Goal: Task Accomplishment & Management: Manage account settings

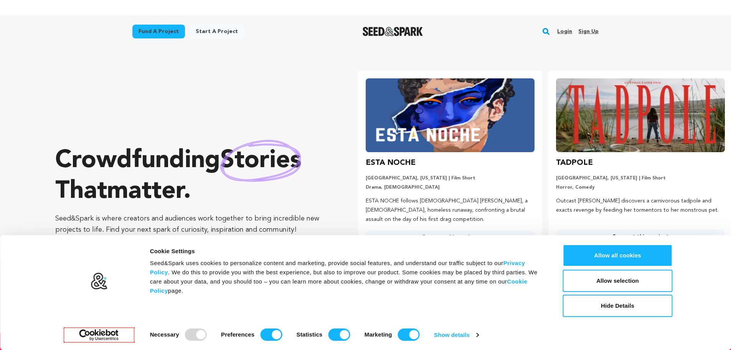
click at [596, 31] on link "Sign up" at bounding box center [588, 31] width 20 height 12
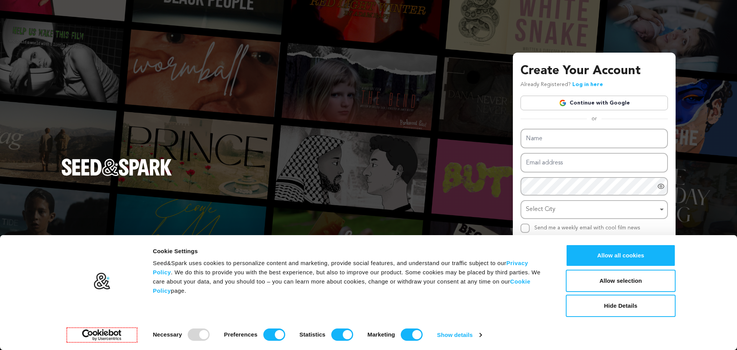
click at [559, 112] on div "Create Your Account Already Registered? Log in here Continue with Google or eyJ…" at bounding box center [593, 173] width 147 height 223
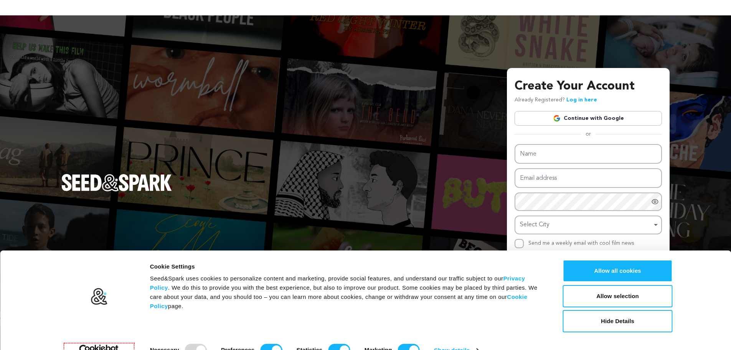
click at [561, 119] on img at bounding box center [557, 118] width 8 height 8
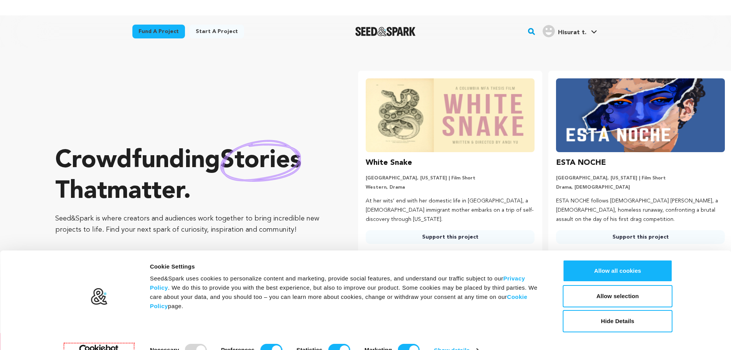
scroll to position [0, 196]
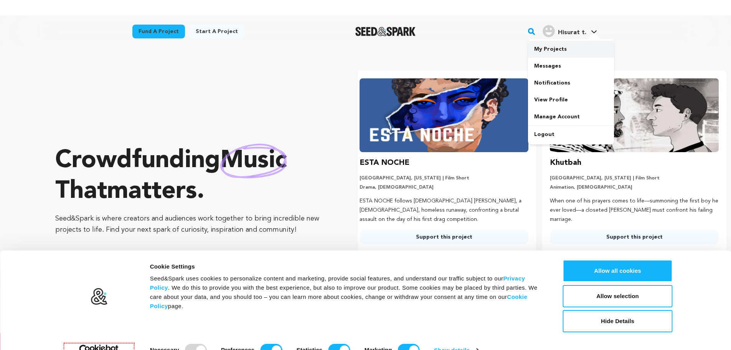
click at [554, 53] on link "My Projects" at bounding box center [571, 49] width 86 height 17
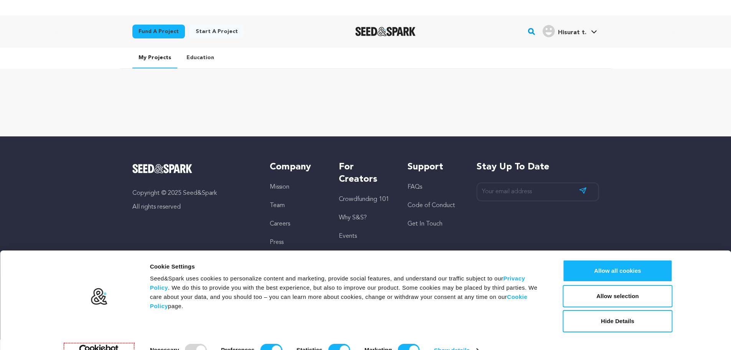
click at [564, 34] on span "Hisurat t." at bounding box center [572, 33] width 28 height 6
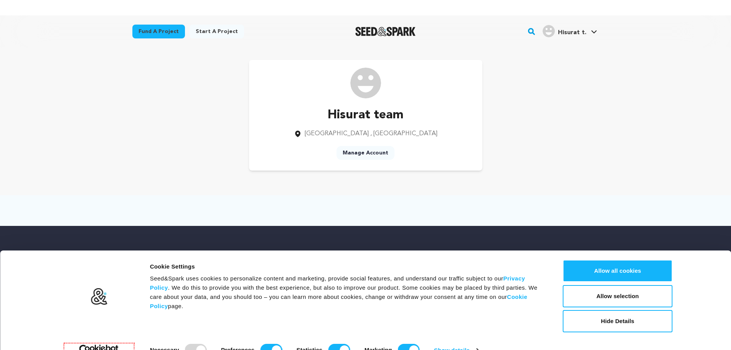
click at [387, 153] on link "Manage Account" at bounding box center [366, 153] width 58 height 14
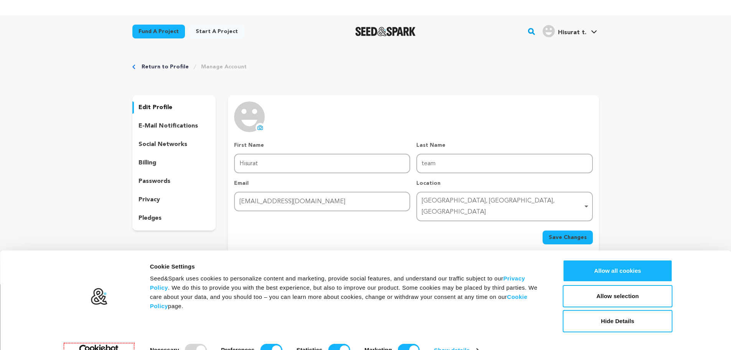
click at [176, 142] on p "social networks" at bounding box center [163, 144] width 49 height 9
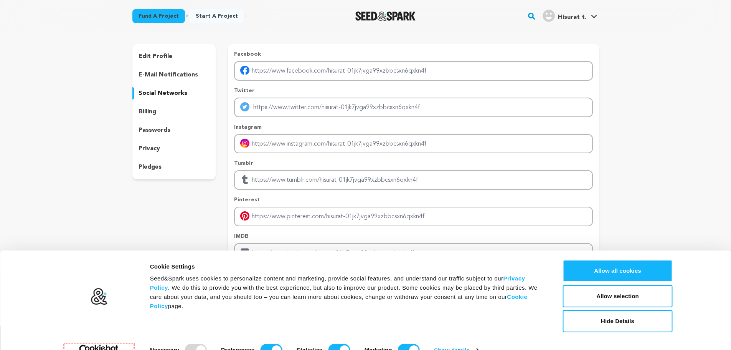
scroll to position [44, 0]
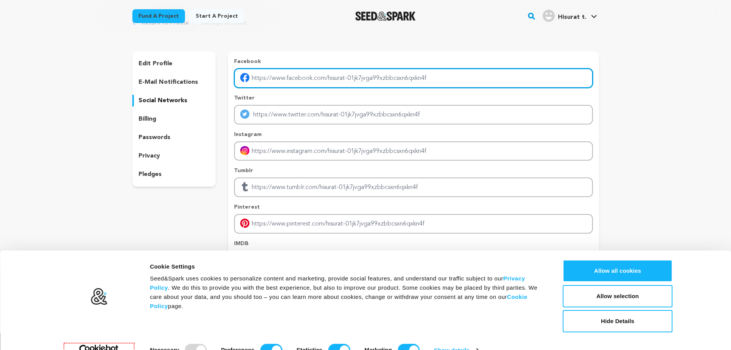
click at [359, 78] on input "Enter facebook profile link" at bounding box center [413, 78] width 358 height 20
type input "https://www.facebook.com/profile.php?id=61568706271018"
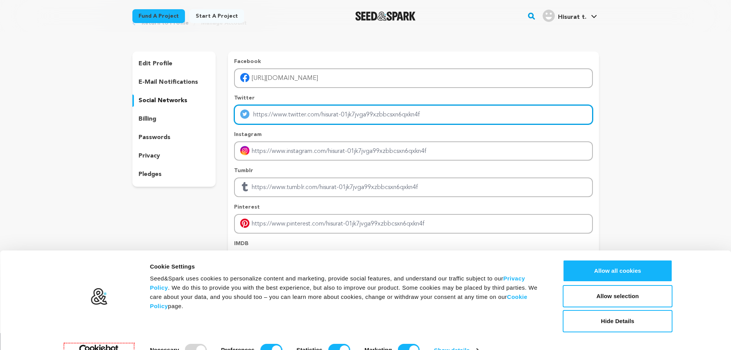
click at [309, 118] on input "Enter twitter profile link" at bounding box center [413, 115] width 358 height 20
type input "https://x.com/hisurat_app?s=11"
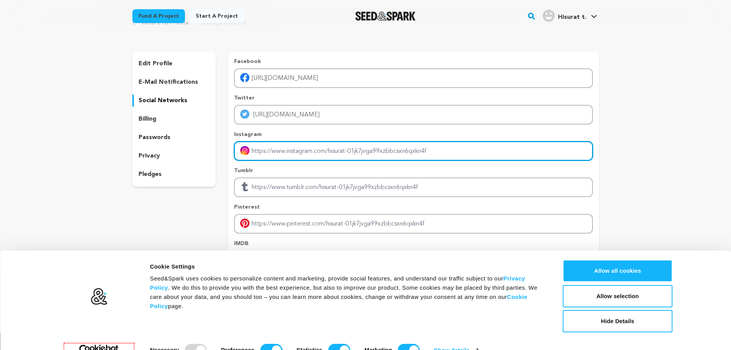
click at [268, 159] on input "Enter instagram handle link" at bounding box center [413, 151] width 358 height 20
type input "https://www.instagram.com/hisurat_app/"
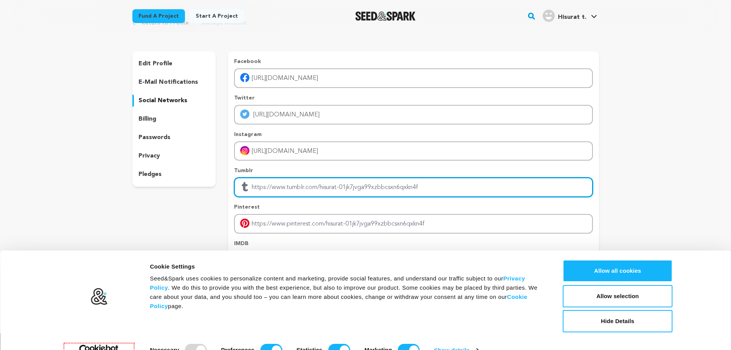
click at [294, 186] on input "Enter tubmlr profile link" at bounding box center [413, 187] width 358 height 20
click at [332, 196] on input "Enter tubmlr profile link" at bounding box center [413, 187] width 358 height 20
click at [325, 188] on input "Enter tubmlr profile link" at bounding box center [413, 187] width 358 height 20
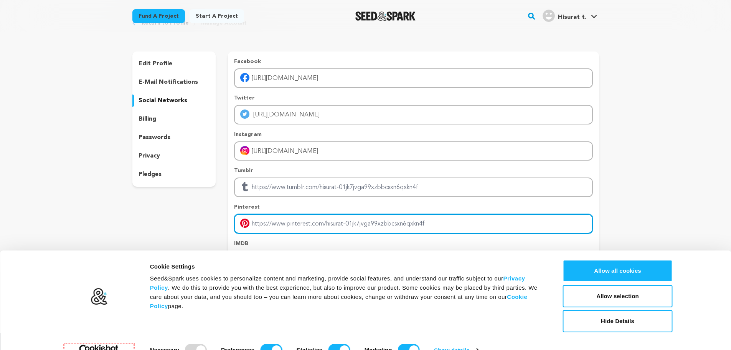
click at [283, 228] on input "Enter pinterest profile link" at bounding box center [413, 224] width 358 height 20
type input "https://in.pinterest.com/hisurat/"
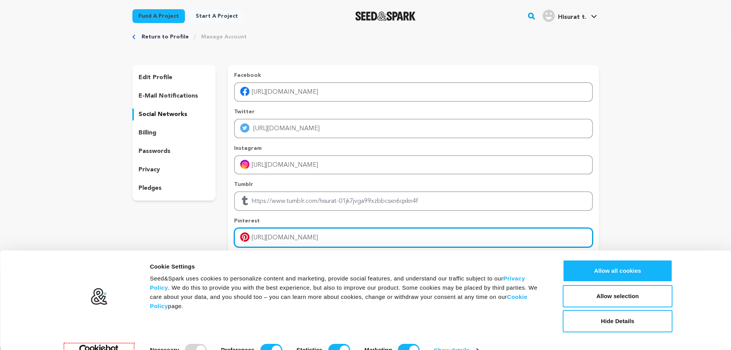
scroll to position [15, 0]
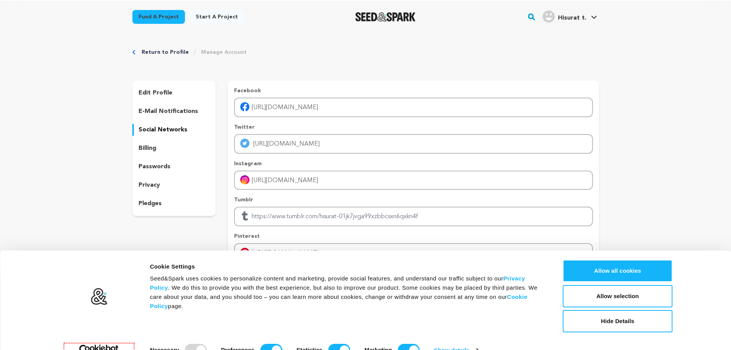
click at [171, 150] on div "billing" at bounding box center [174, 148] width 84 height 12
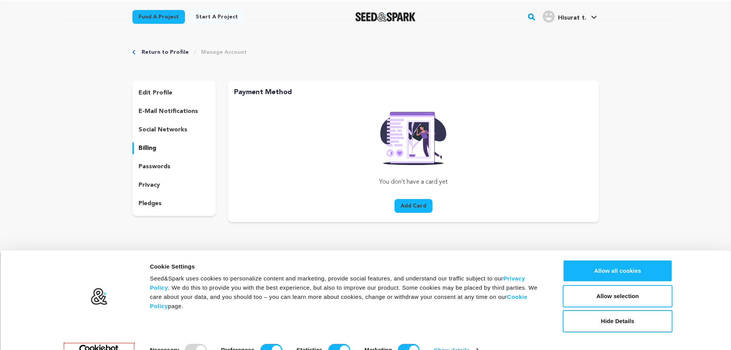
click at [162, 172] on div "passwords" at bounding box center [174, 166] width 84 height 12
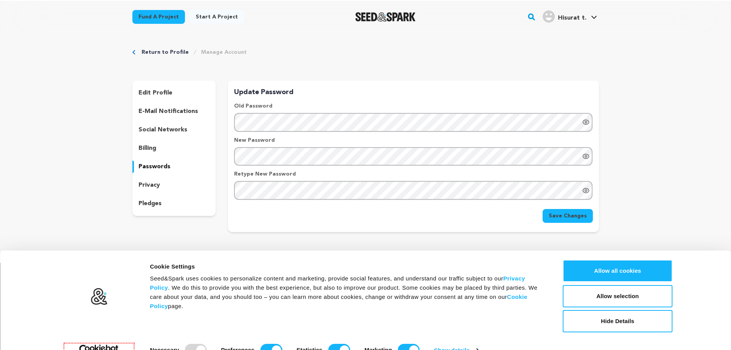
click at [162, 190] on div "privacy" at bounding box center [174, 185] width 84 height 12
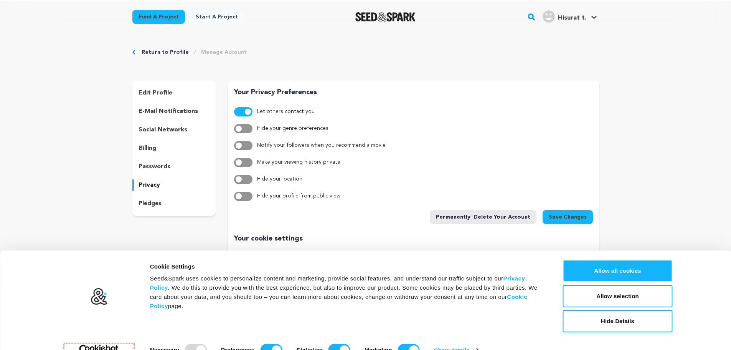
click at [158, 202] on p "pledges" at bounding box center [150, 203] width 23 height 9
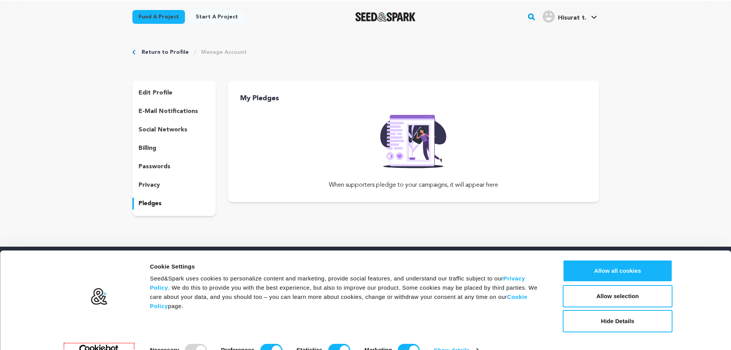
click at [156, 98] on div "edit profile" at bounding box center [174, 93] width 84 height 12
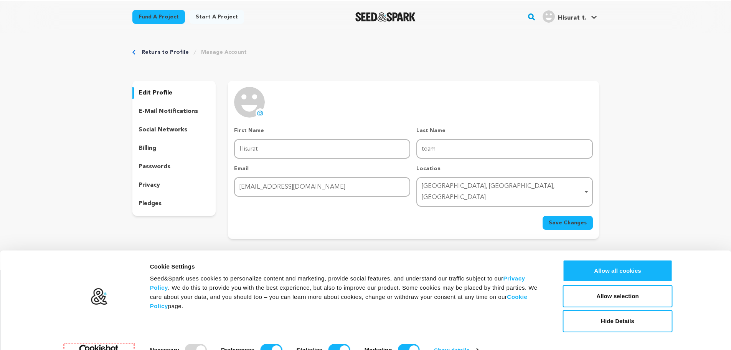
click at [583, 216] on button "Save Changes" at bounding box center [568, 223] width 50 height 14
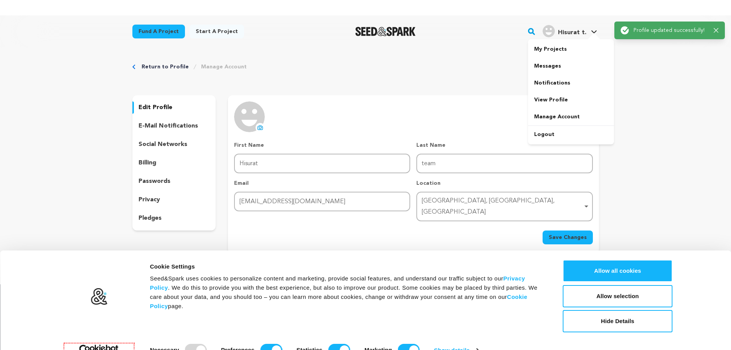
click at [567, 21] on div "Hisurat t. Hisurat t." at bounding box center [570, 31] width 58 height 20
click at [557, 45] on link "My Projects" at bounding box center [571, 49] width 86 height 17
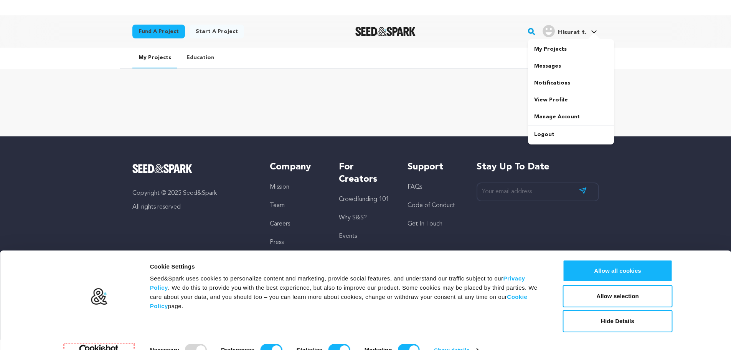
click at [563, 36] on span "Hisurat t." at bounding box center [572, 33] width 28 height 6
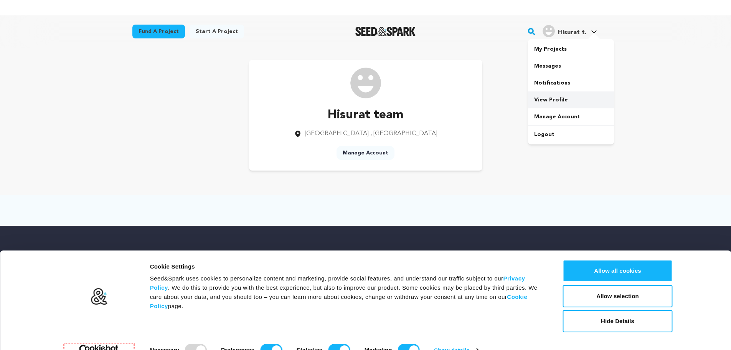
click at [558, 97] on link "View Profile" at bounding box center [571, 99] width 86 height 17
click at [193, 29] on link "Start a project" at bounding box center [217, 32] width 54 height 14
